Goal: Information Seeking & Learning: Learn about a topic

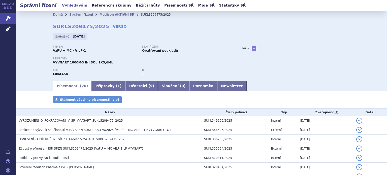
click at [113, 24] on link "VERSO" at bounding box center [120, 26] width 14 height 5
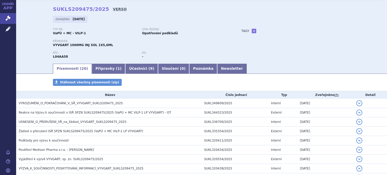
click at [113, 7] on link "VERSO" at bounding box center [120, 9] width 14 height 5
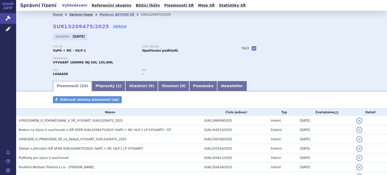
click at [74, 15] on link "Správní řízení" at bounding box center [81, 15] width 24 height 4
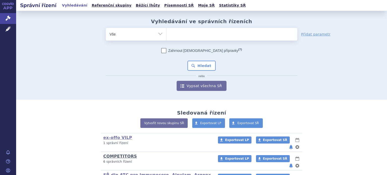
click at [117, 154] on link "COMPETITORS" at bounding box center [120, 156] width 34 height 5
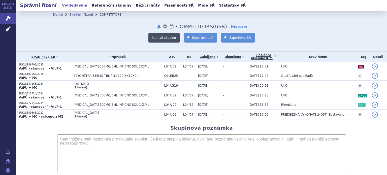
click at [167, 41] on button "Upravit skupinu" at bounding box center [163, 38] width 31 height 10
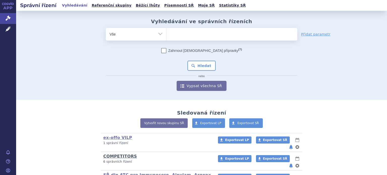
click at [111, 154] on link "COMPETITORS" at bounding box center [120, 156] width 34 height 5
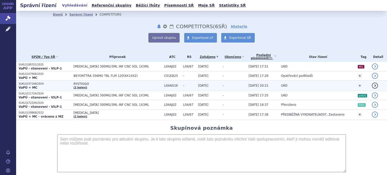
click at [86, 85] on span "RYSTIGGO" at bounding box center [118, 84] width 88 height 4
